Goal: Information Seeking & Learning: Check status

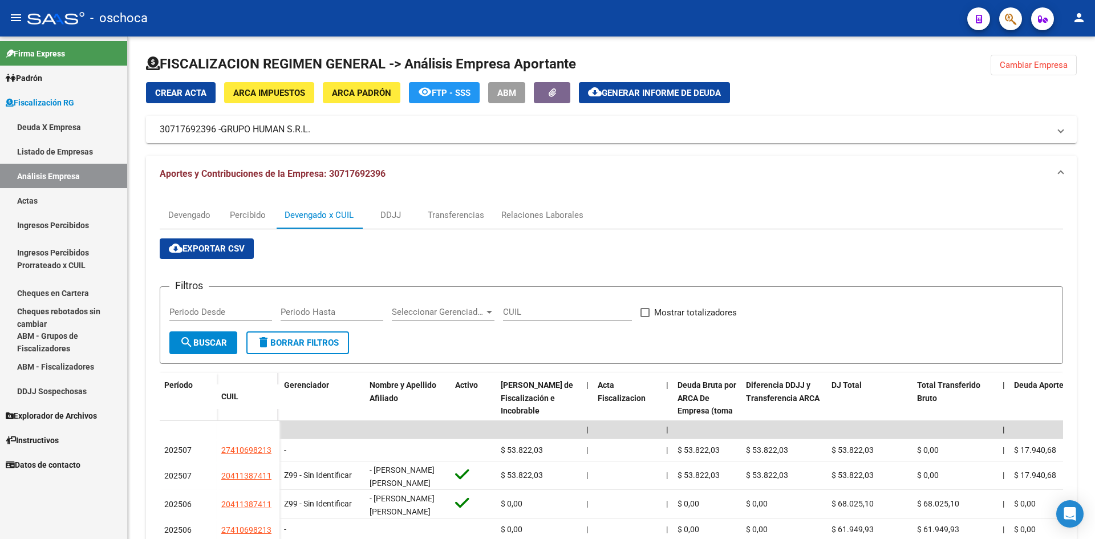
scroll to position [171, 0]
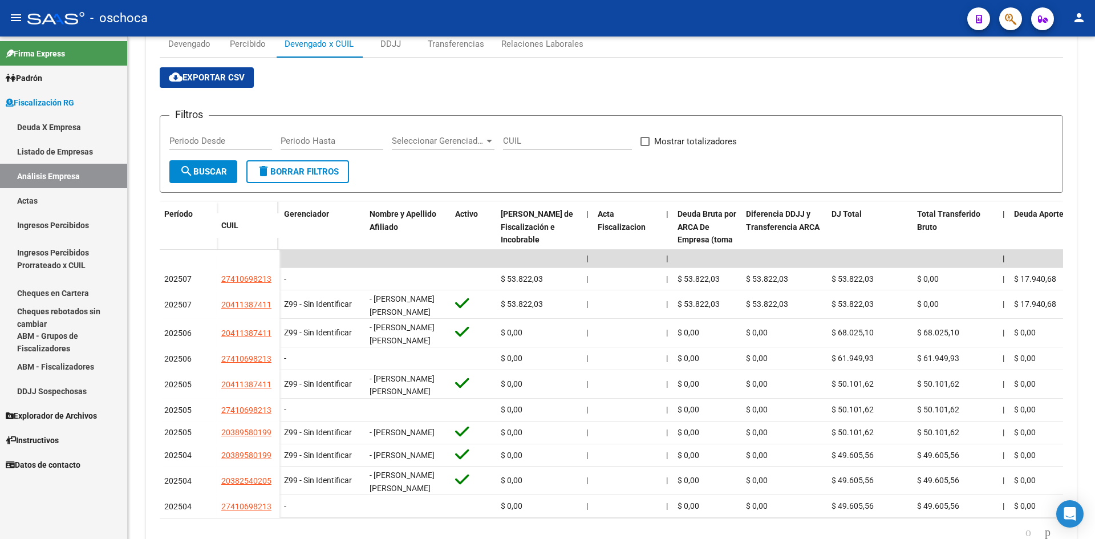
click at [47, 142] on link "Listado de Empresas" at bounding box center [63, 151] width 127 height 25
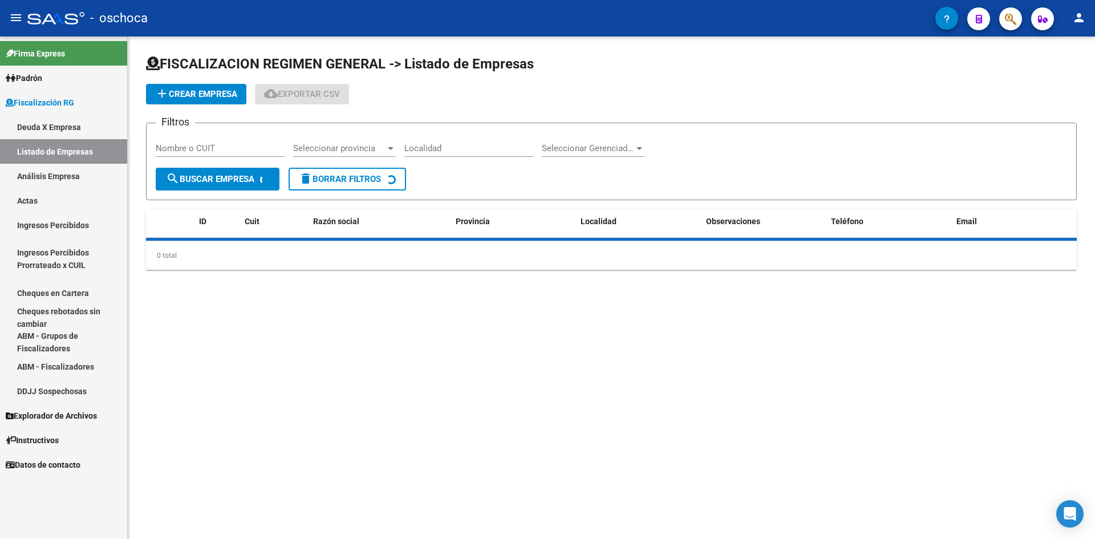
click at [49, 169] on link "Análisis Empresa" at bounding box center [63, 176] width 127 height 25
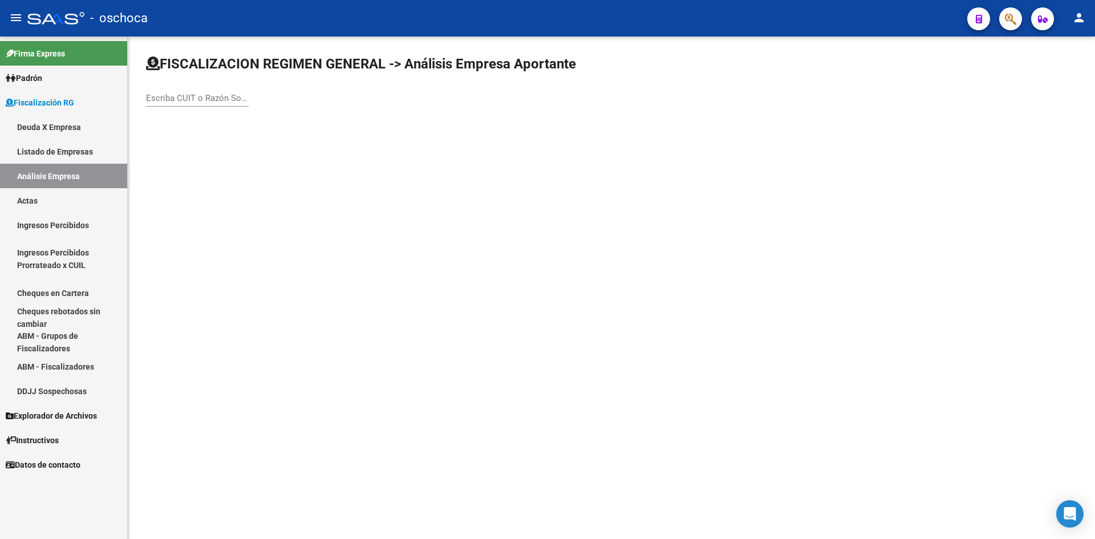
click at [212, 104] on div "Escriba CUIT o Razón Social para buscar" at bounding box center [197, 94] width 103 height 25
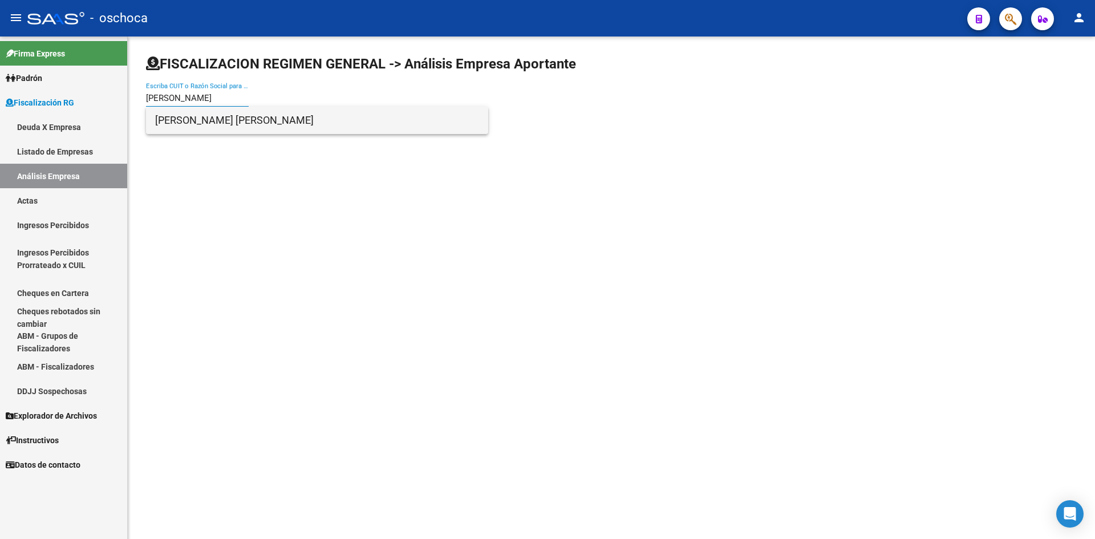
type input "[PERSON_NAME]"
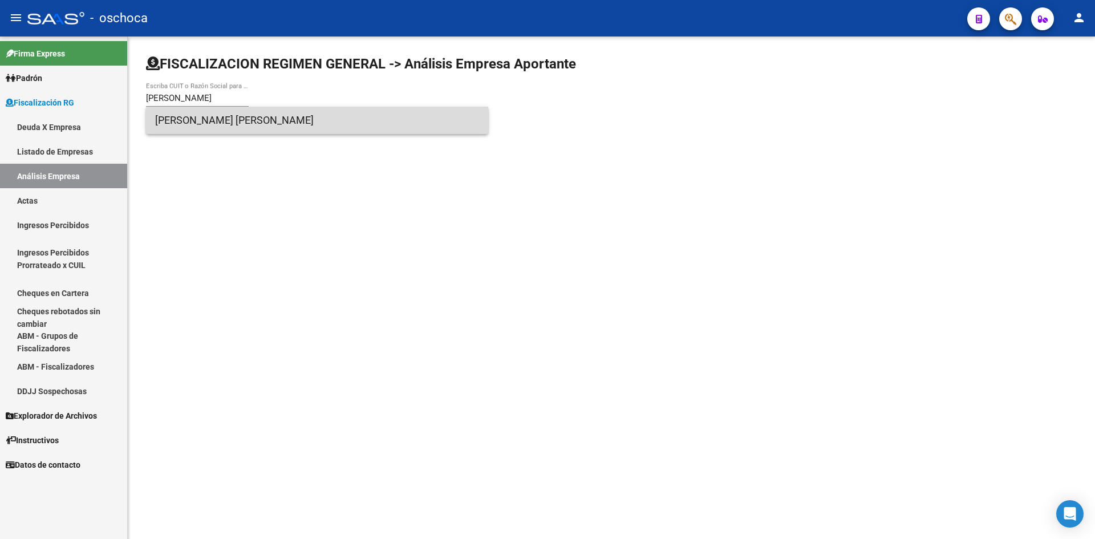
click at [245, 120] on span "[PERSON_NAME] [PERSON_NAME]" at bounding box center [317, 120] width 324 height 27
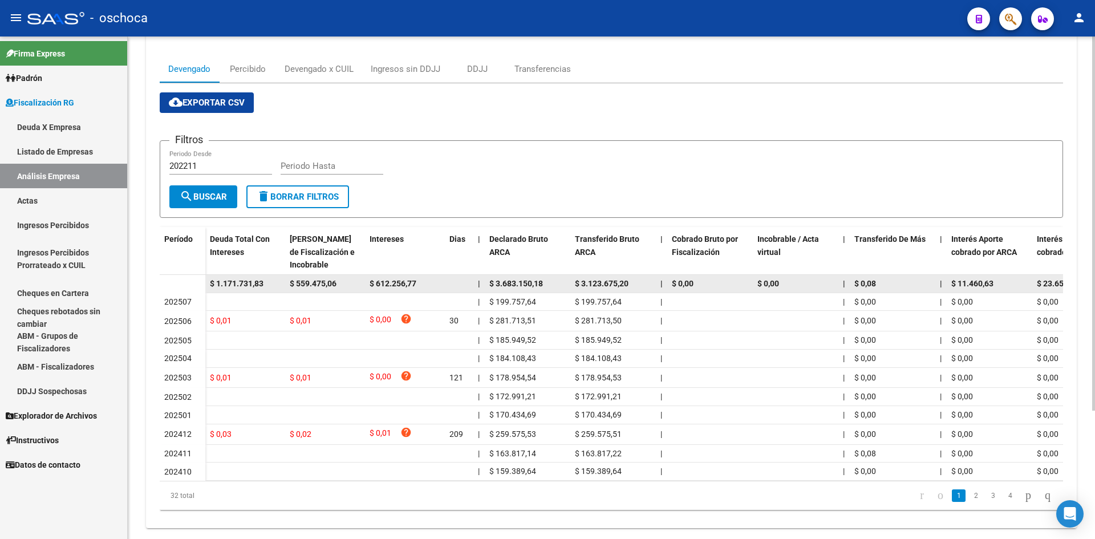
scroll to position [171, 0]
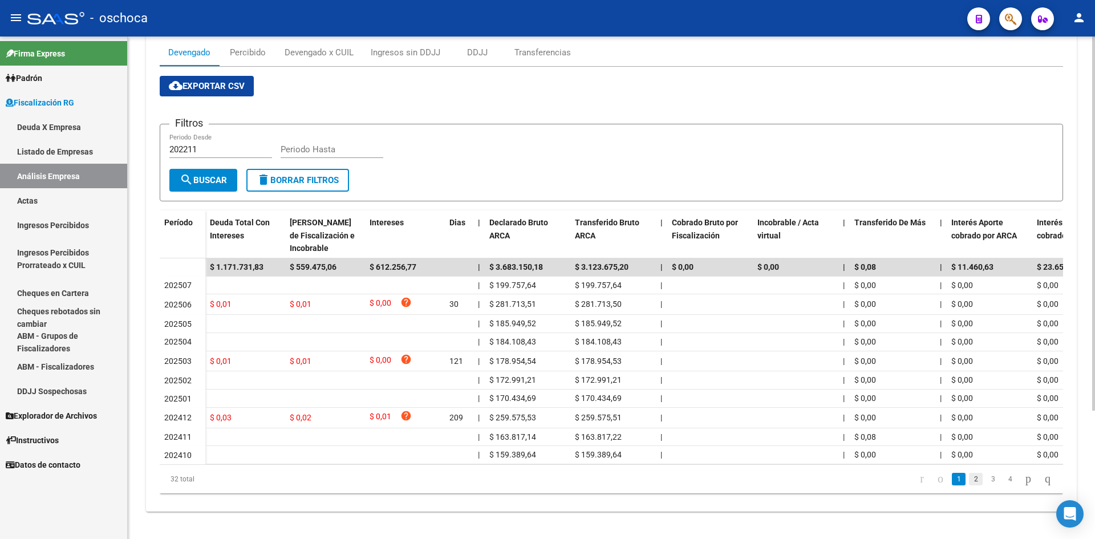
click at [969, 484] on link "2" at bounding box center [976, 479] width 14 height 13
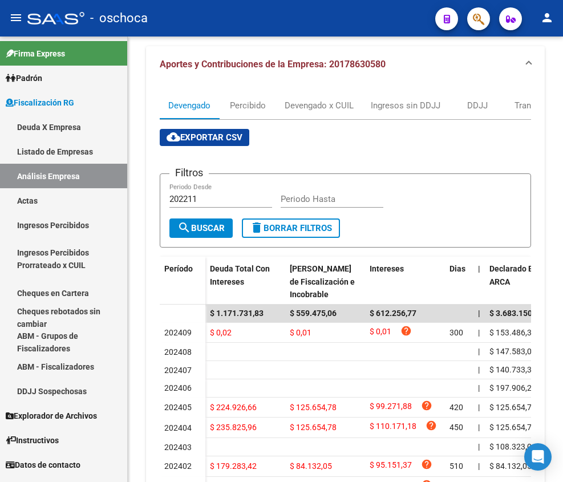
scroll to position [233, 0]
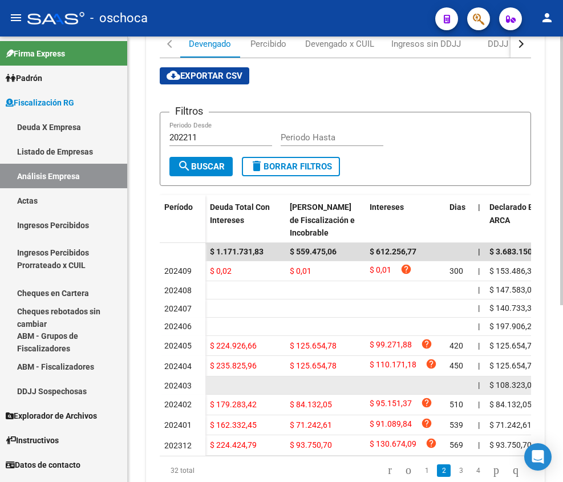
click at [308, 384] on datatable-body-cell at bounding box center [325, 386] width 80 height 18
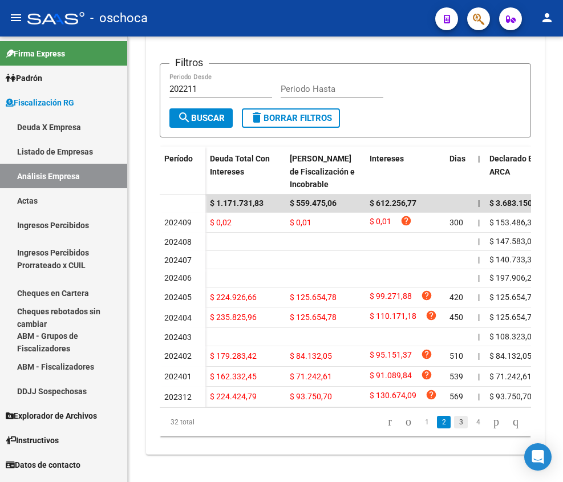
click at [454, 428] on link "3" at bounding box center [461, 422] width 14 height 13
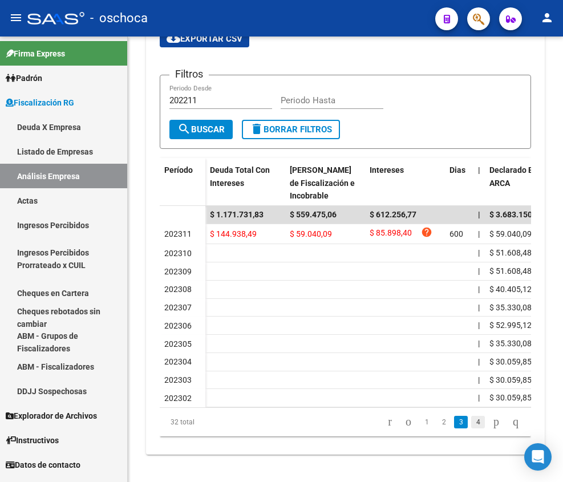
click at [471, 424] on link "4" at bounding box center [478, 422] width 14 height 13
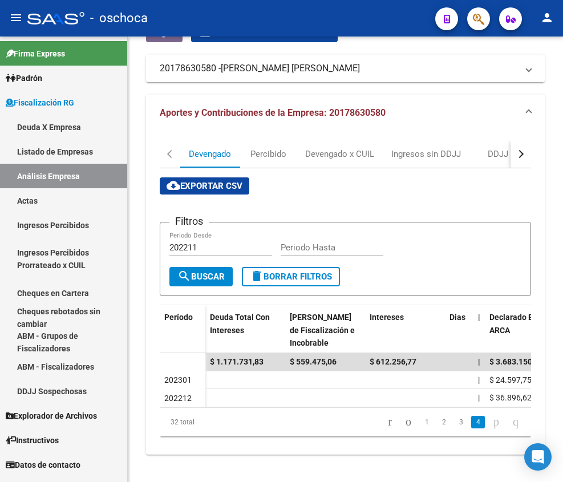
scroll to position [131, 0]
click at [422, 425] on li "1" at bounding box center [426, 422] width 17 height 19
click at [420, 423] on link "1" at bounding box center [427, 422] width 14 height 13
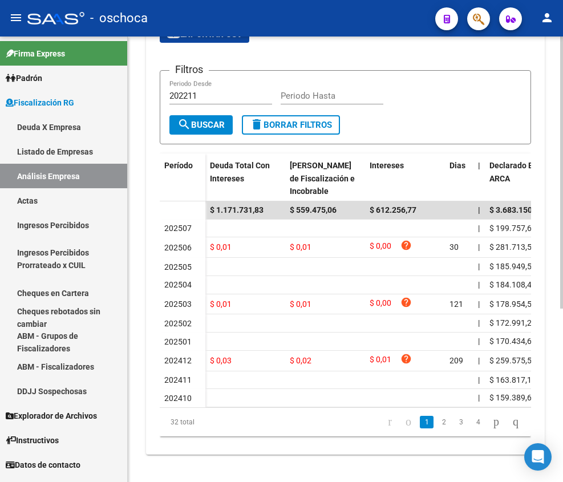
scroll to position [285, 0]
